Goal: Information Seeking & Learning: Check status

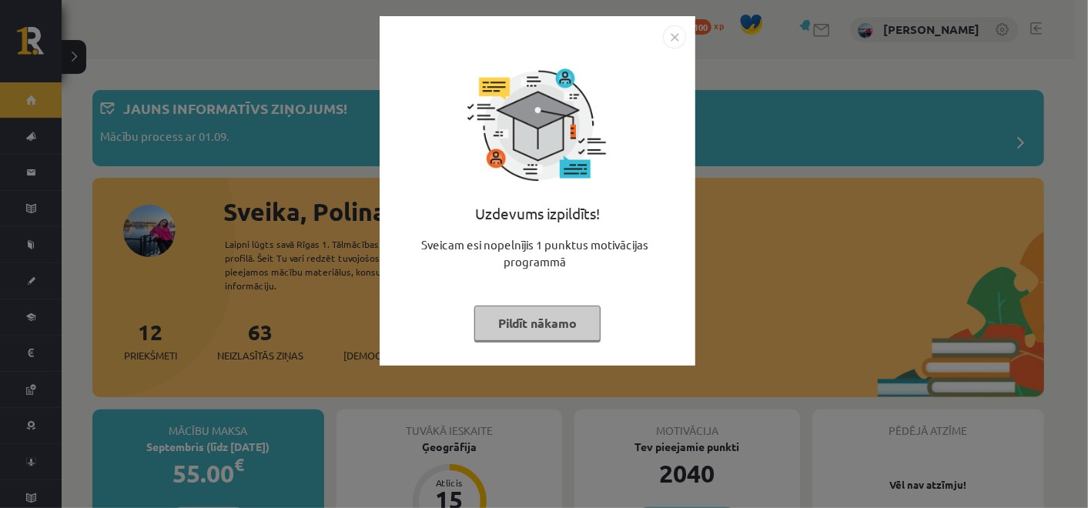
click at [675, 40] on img "Close" at bounding box center [674, 36] width 23 height 23
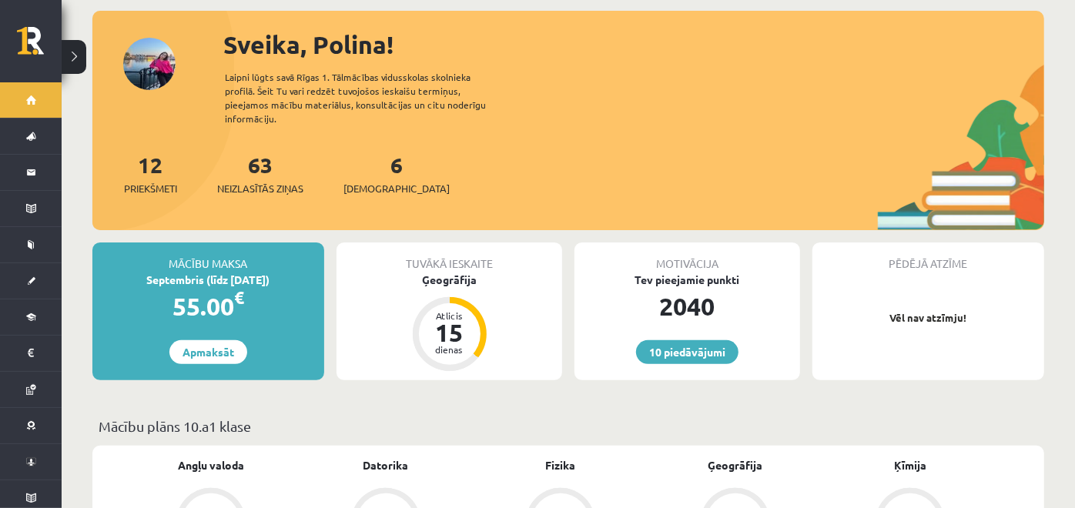
scroll to position [167, 0]
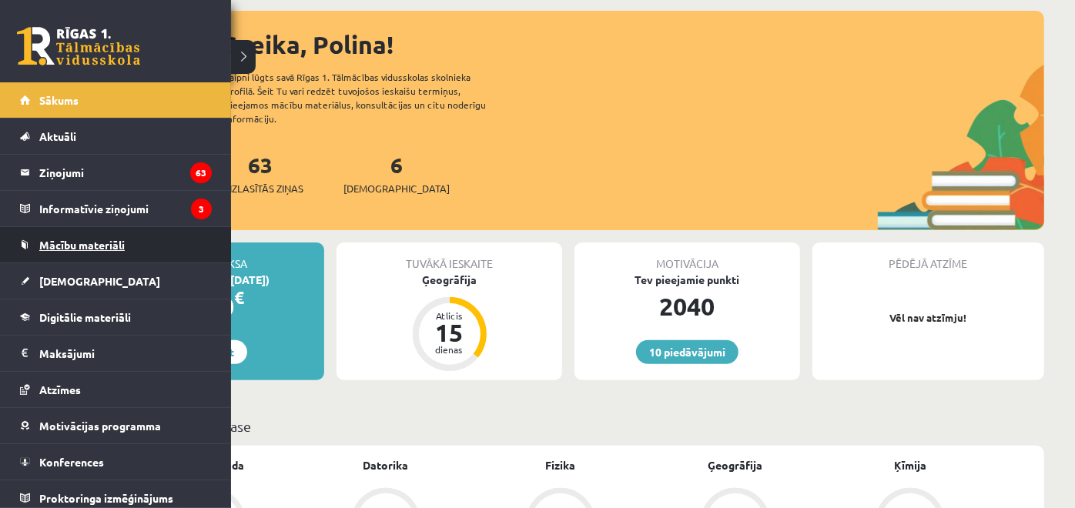
click at [89, 250] on link "Mācību materiāli" at bounding box center [116, 244] width 192 height 35
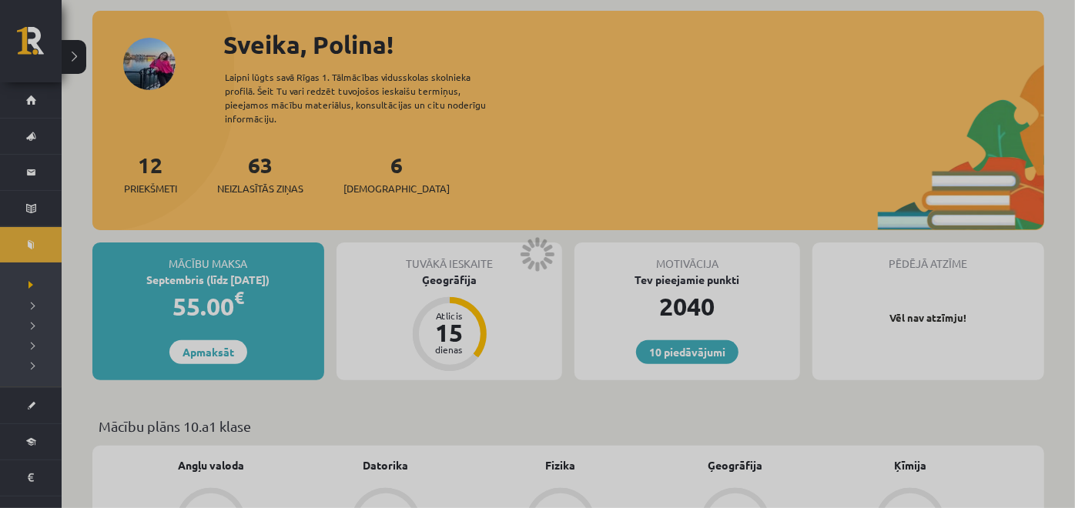
click at [377, 291] on div at bounding box center [537, 254] width 1075 height 508
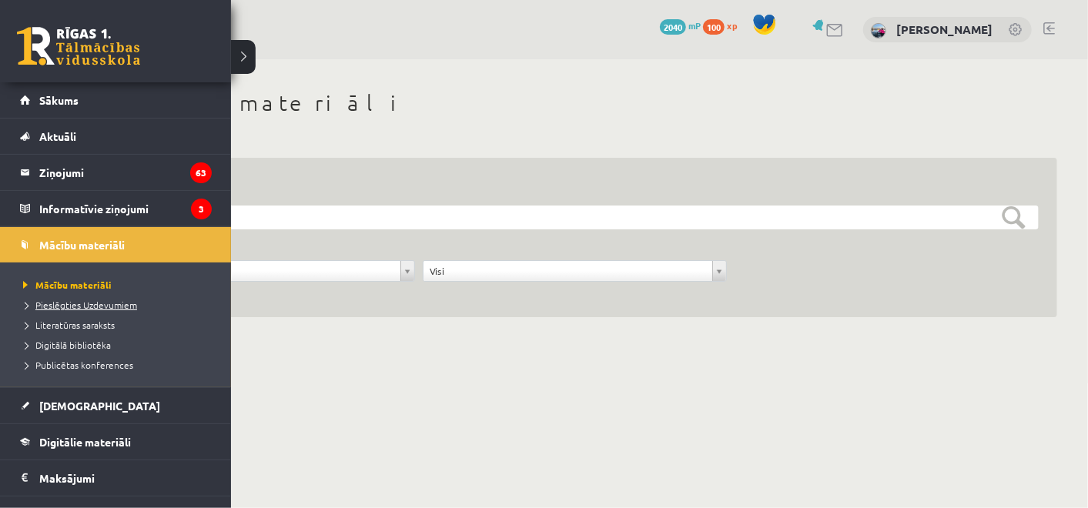
click at [95, 300] on span "Pieslēgties Uzdevumiem" at bounding box center [78, 305] width 118 height 12
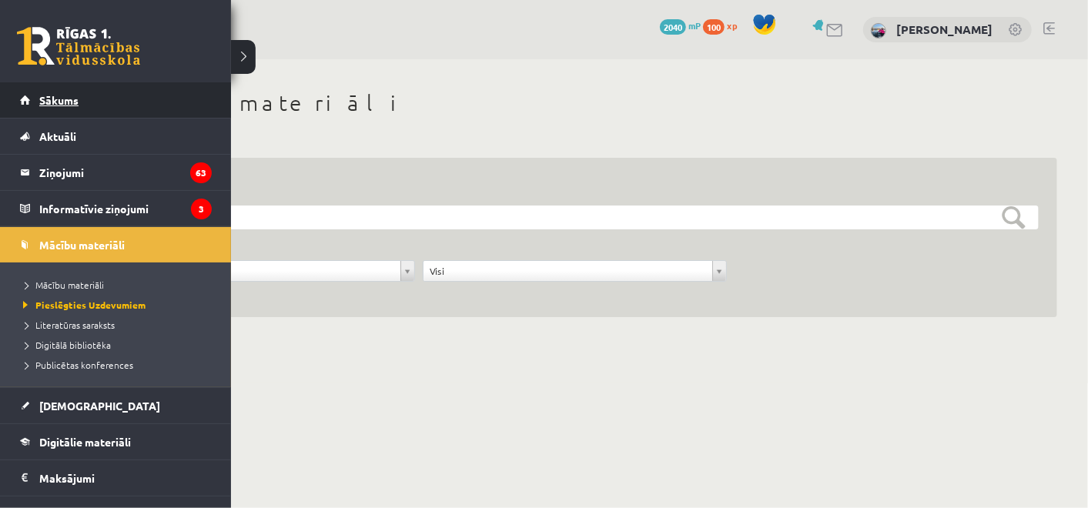
click at [28, 102] on link "Sākums" at bounding box center [116, 99] width 192 height 35
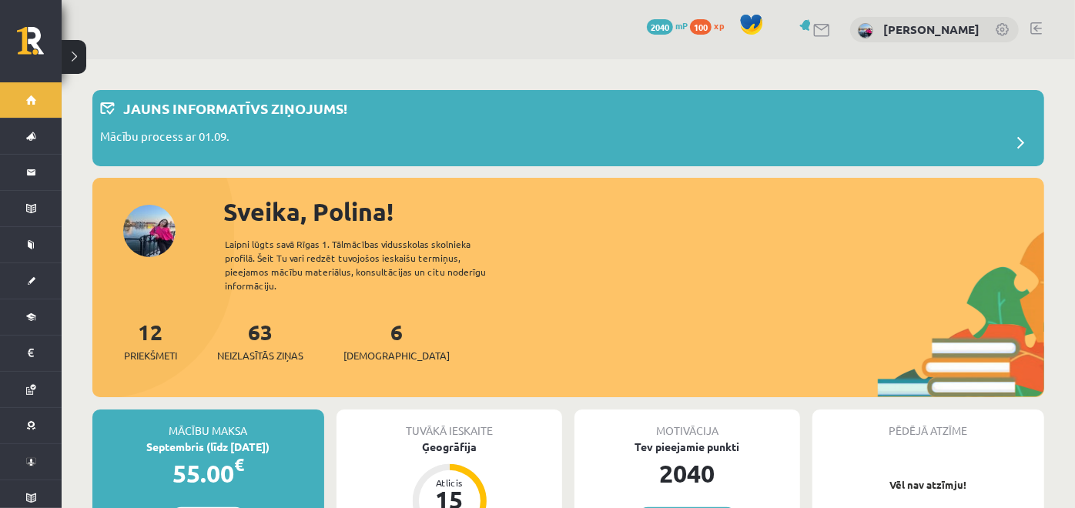
scroll to position [235, 0]
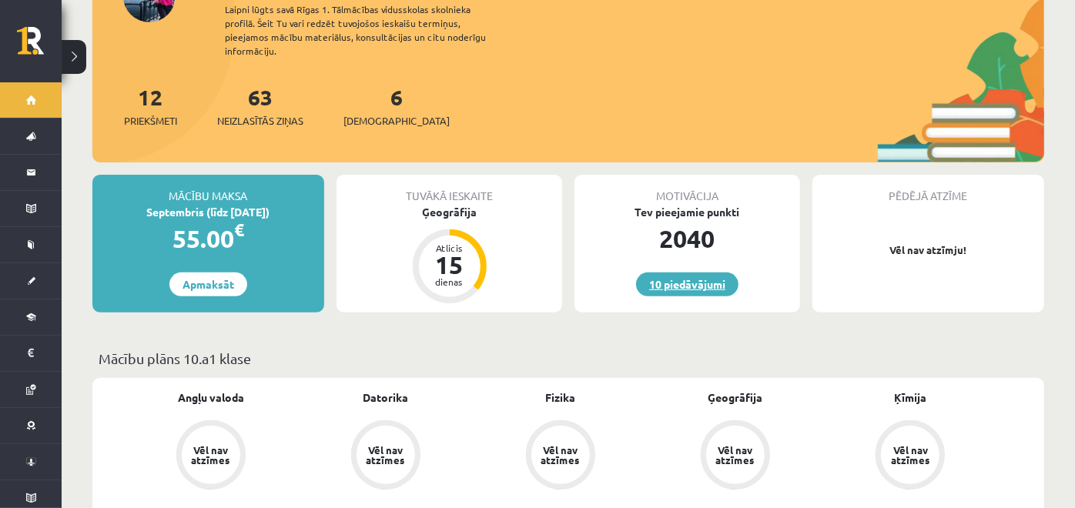
click at [675, 277] on link "10 piedāvājumi" at bounding box center [687, 285] width 102 height 24
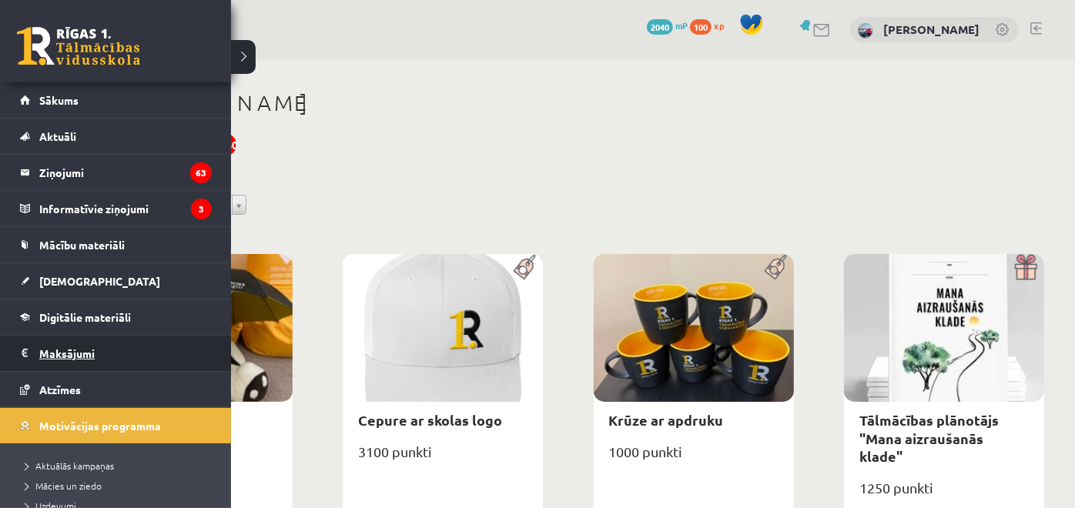
click at [72, 354] on legend "Maksājumi 0" at bounding box center [125, 353] width 172 height 35
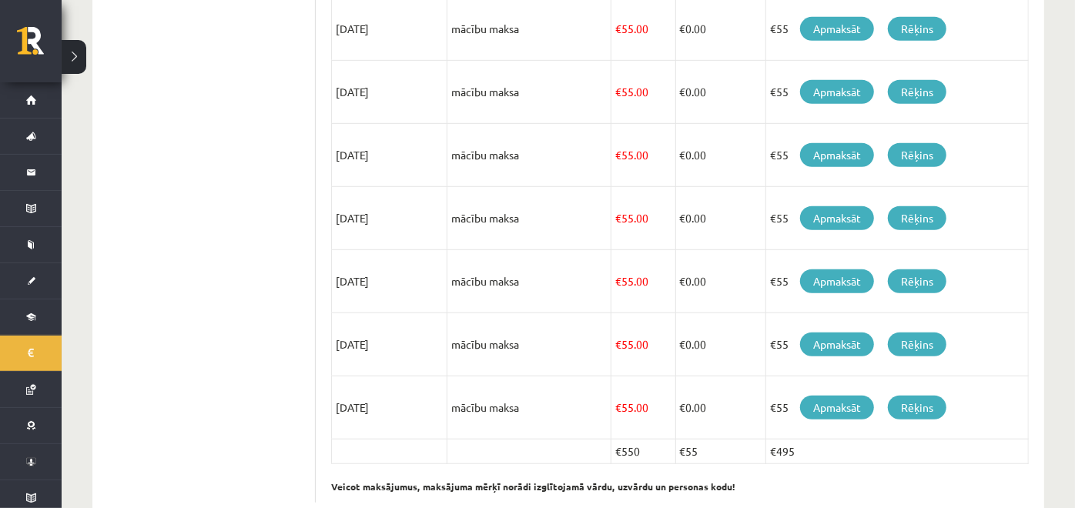
scroll to position [579, 0]
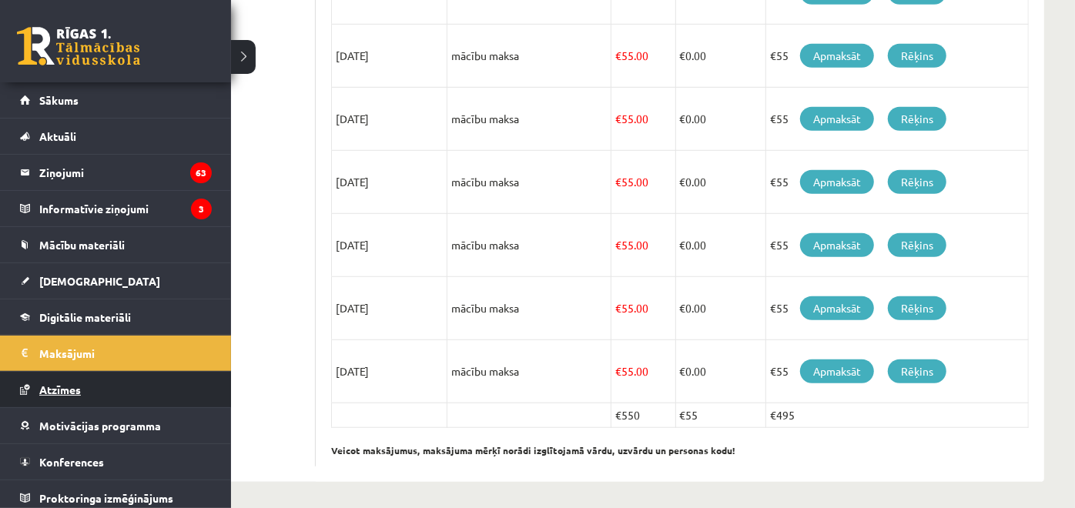
click at [62, 395] on link "Atzīmes" at bounding box center [116, 389] width 192 height 35
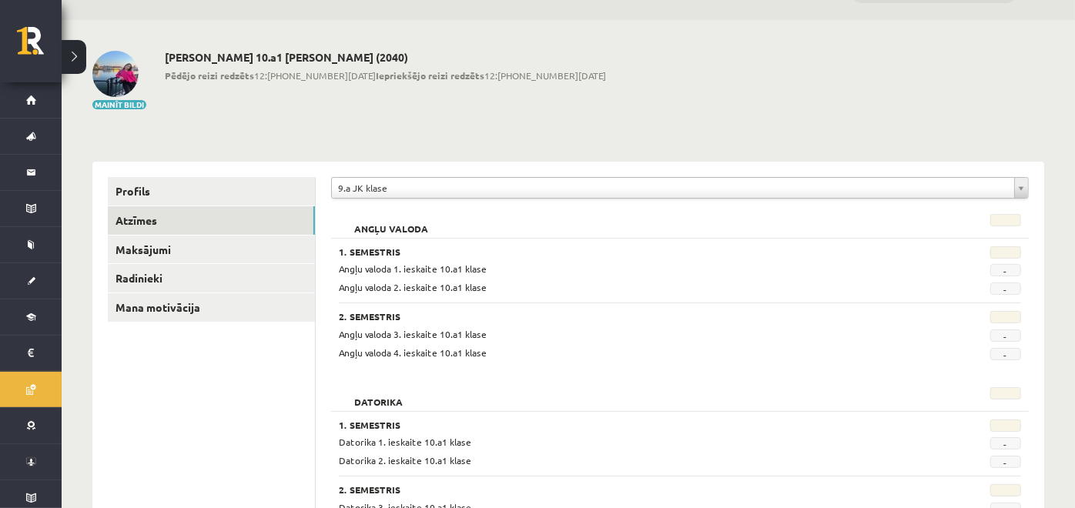
scroll to position [13, 0]
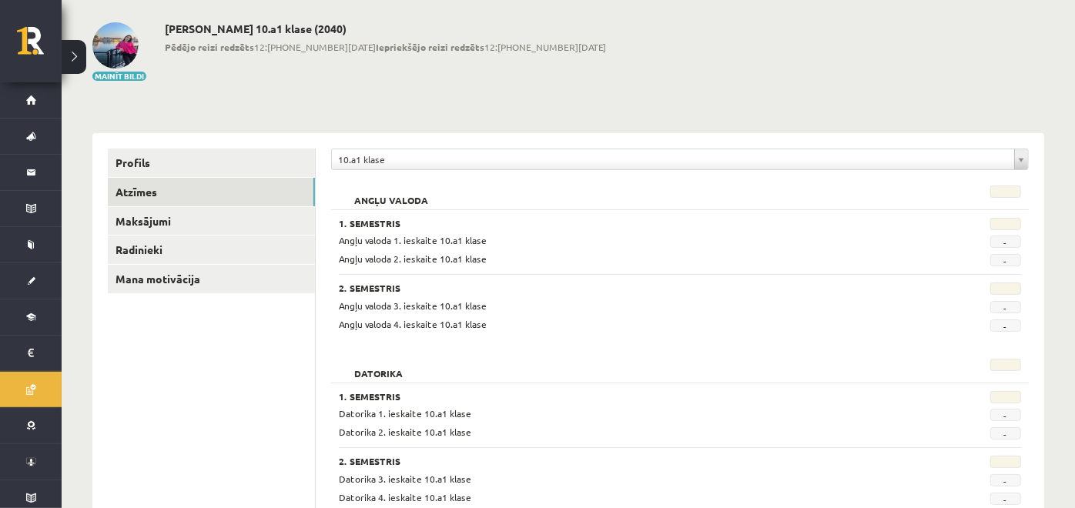
scroll to position [66, 0]
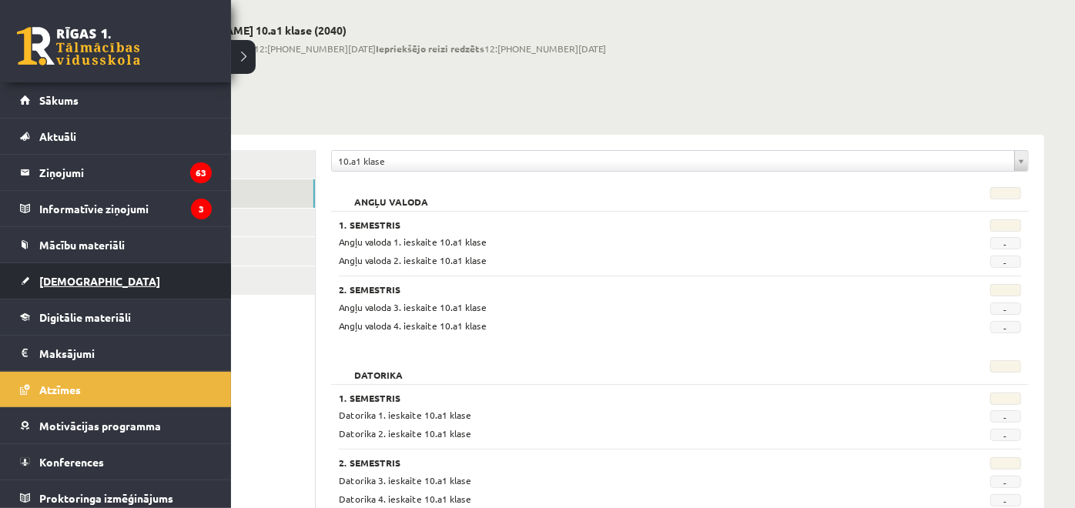
click at [82, 280] on span "[DEMOGRAPHIC_DATA]" at bounding box center [99, 281] width 121 height 14
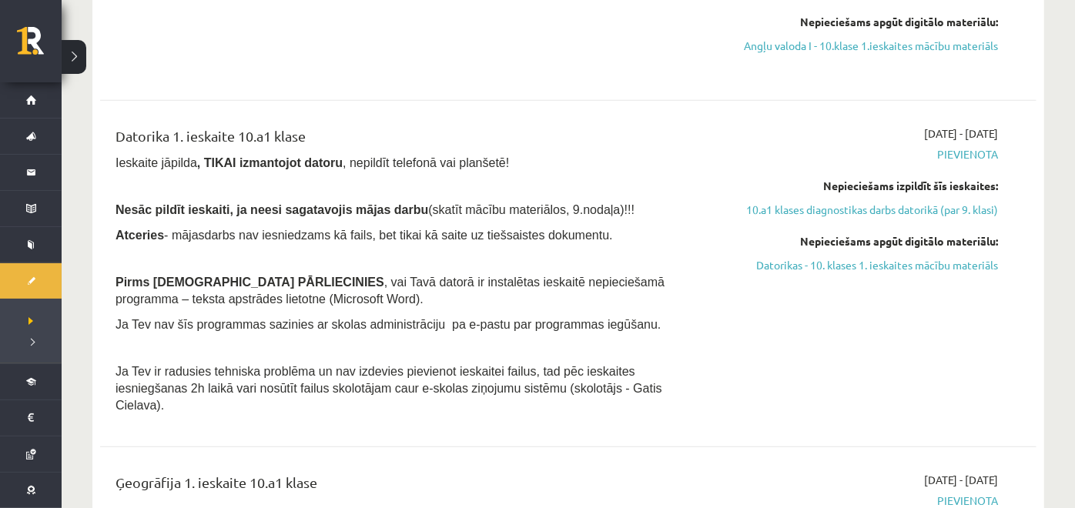
scroll to position [645, 0]
